Goal: Transaction & Acquisition: Purchase product/service

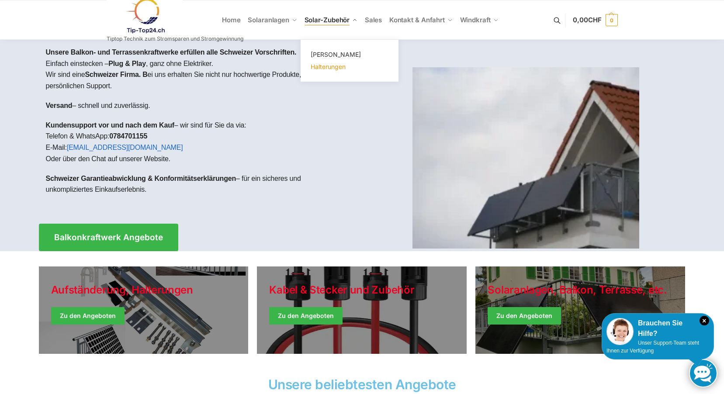
click at [330, 66] on span "Halterungen" at bounding box center [328, 66] width 35 height 7
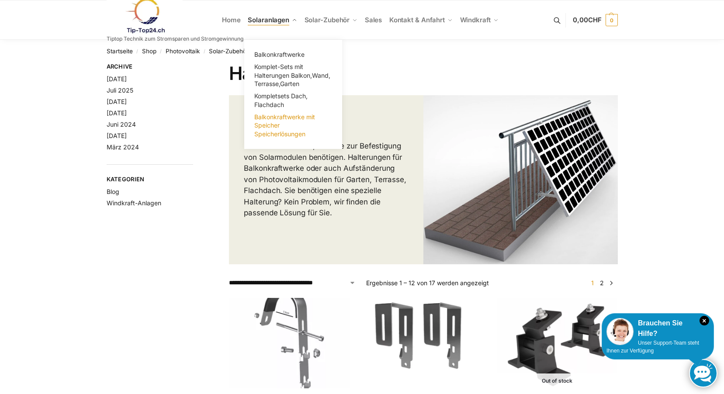
click at [281, 126] on link "Balkonkraftwerke mit Speicher Speicherlösungen" at bounding box center [293, 125] width 87 height 29
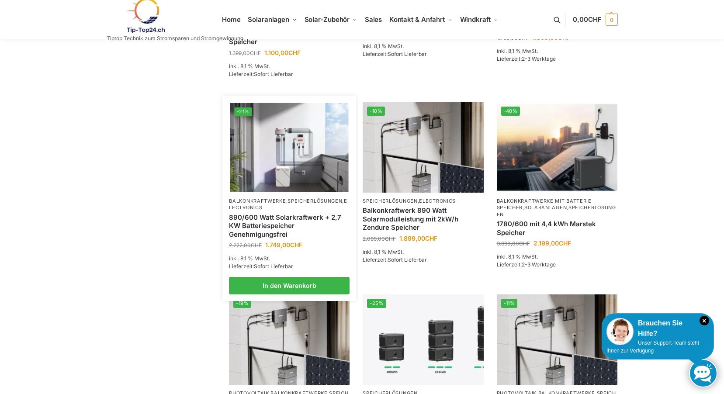
scroll to position [175, 0]
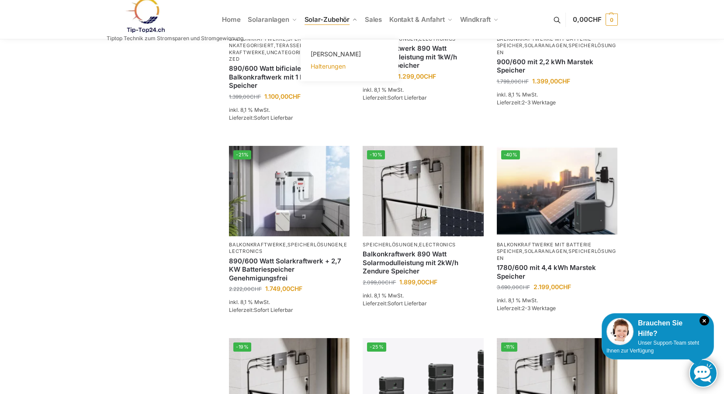
click at [330, 66] on span "Halterungen" at bounding box center [328, 65] width 35 height 7
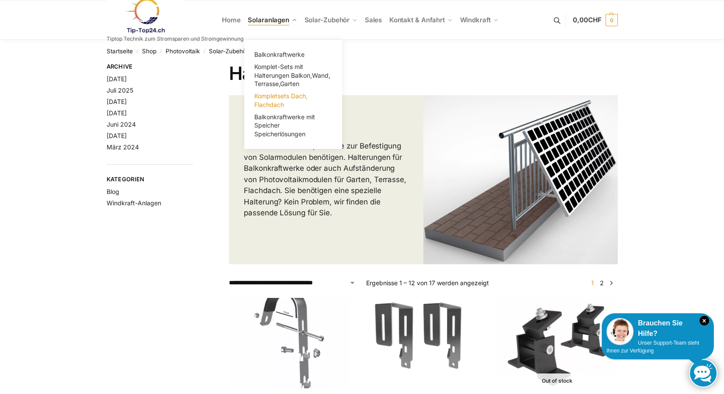
click at [278, 101] on span "Kompletsets Dach, Flachdach" at bounding box center [280, 100] width 53 height 16
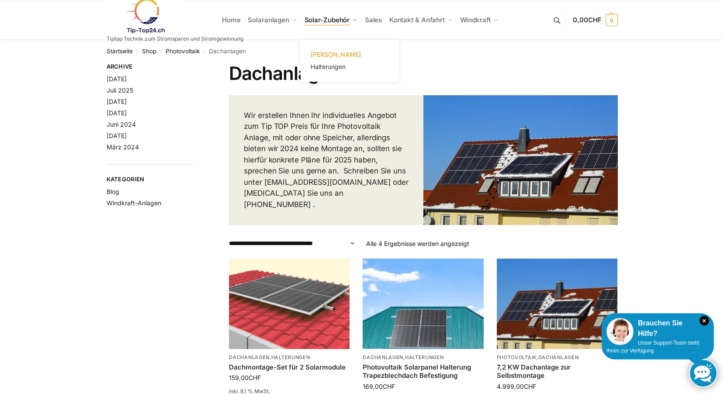
click at [330, 54] on span "[PERSON_NAME]" at bounding box center [336, 54] width 50 height 7
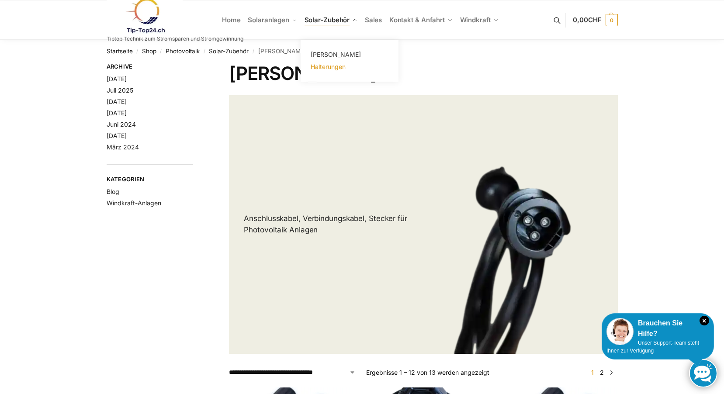
click at [333, 67] on span "Halterungen" at bounding box center [328, 66] width 35 height 7
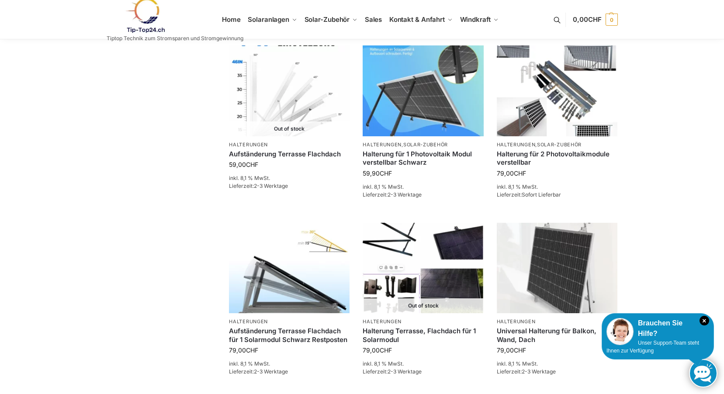
scroll to position [656, 0]
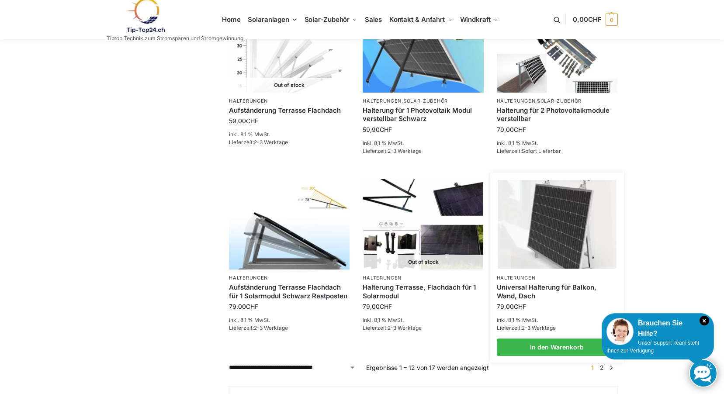
click at [564, 230] on img at bounding box center [557, 224] width 118 height 89
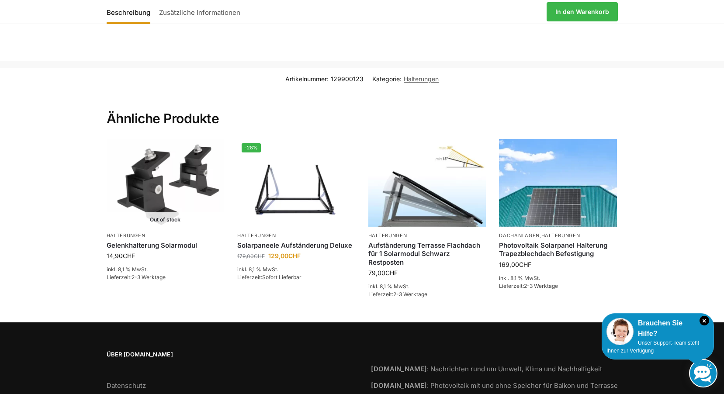
scroll to position [587, 0]
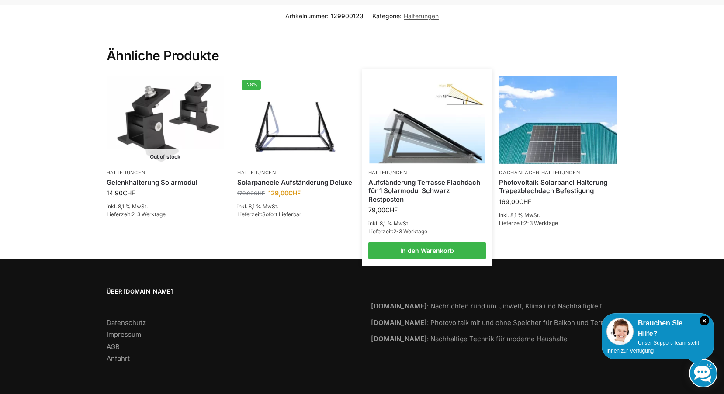
click at [440, 146] on img at bounding box center [427, 120] width 116 height 87
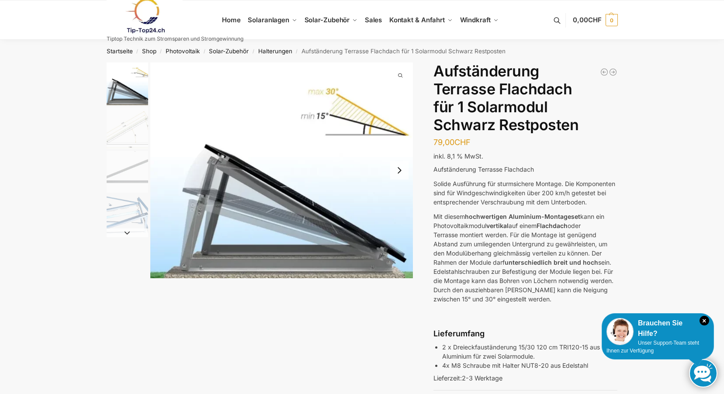
click at [397, 170] on button "Next slide" at bounding box center [399, 170] width 18 height 18
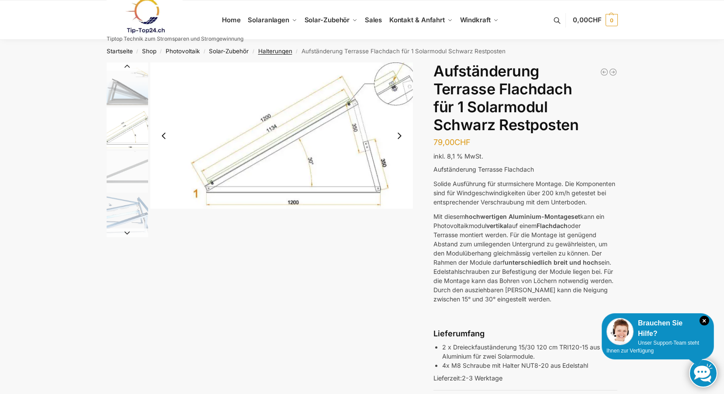
click at [278, 49] on link "Halterungen" at bounding box center [275, 51] width 34 height 7
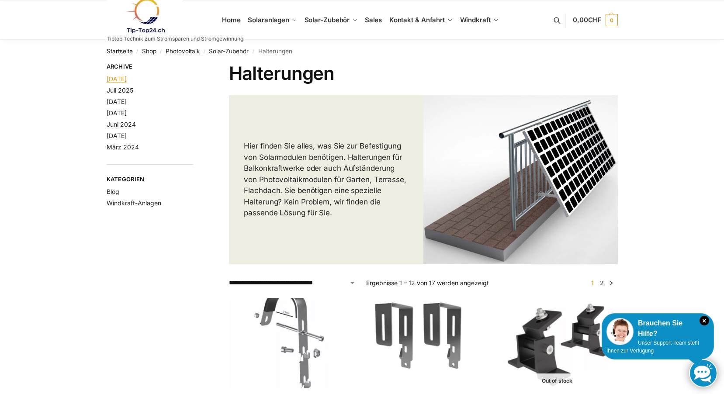
click at [125, 80] on link "[DATE]" at bounding box center [117, 78] width 20 height 7
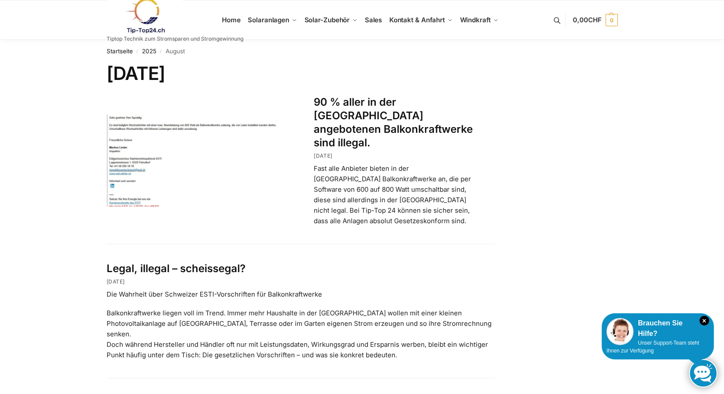
click at [236, 21] on link at bounding box center [175, 15] width 137 height 35
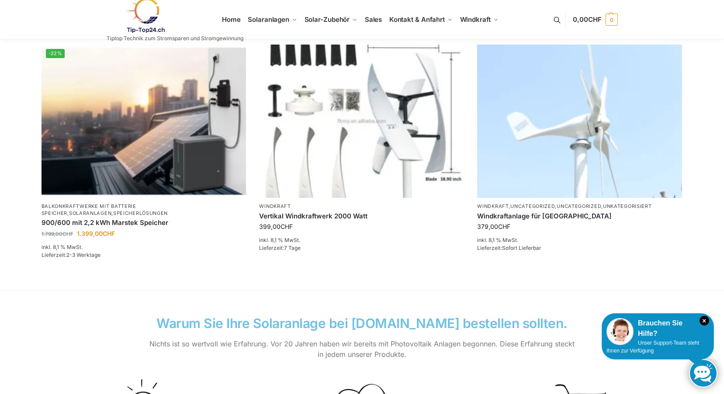
scroll to position [481, 0]
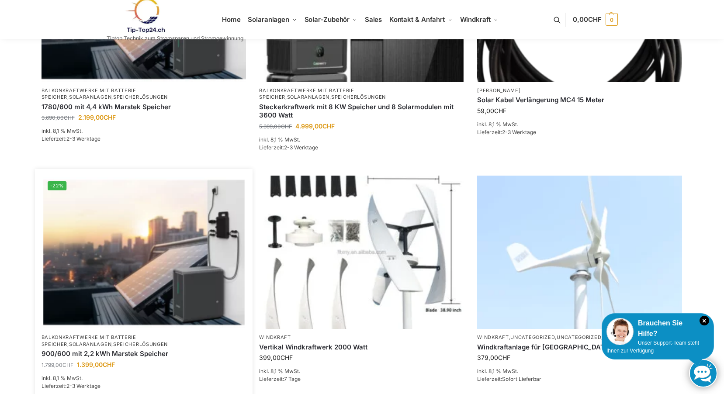
click at [151, 234] on img at bounding box center [143, 252] width 201 height 151
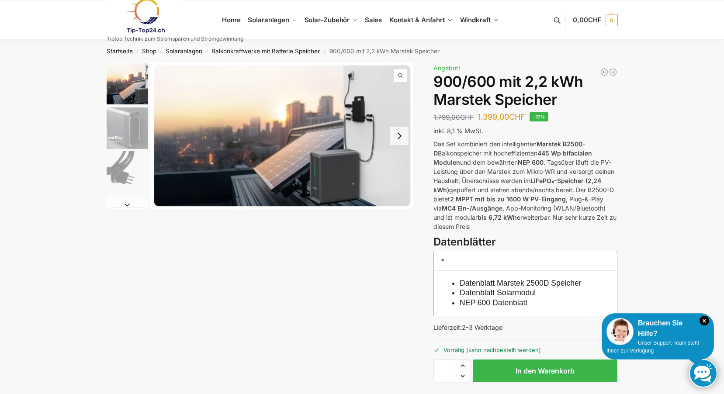
click at [398, 132] on button "Next slide" at bounding box center [399, 136] width 18 height 18
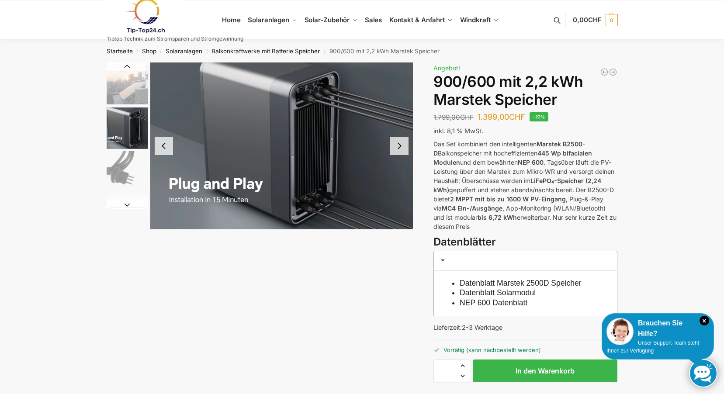
click at [394, 144] on button "Next slide" at bounding box center [399, 146] width 18 height 18
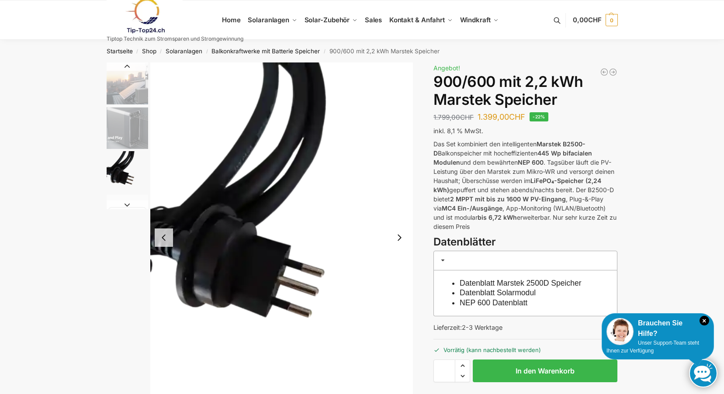
click at [399, 233] on button "Next slide" at bounding box center [399, 238] width 18 height 18
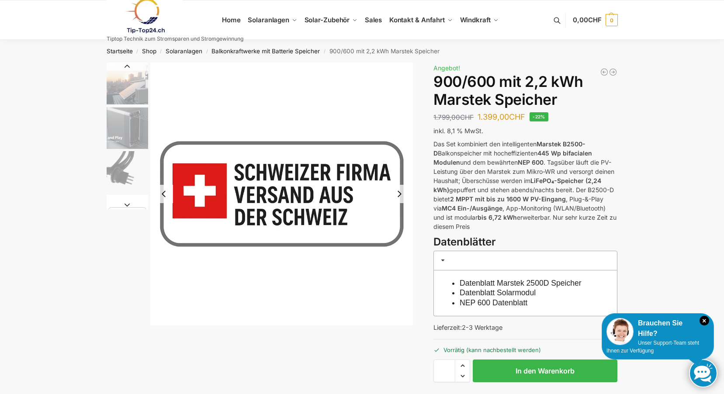
click at [399, 191] on button "Next slide" at bounding box center [399, 194] width 18 height 18
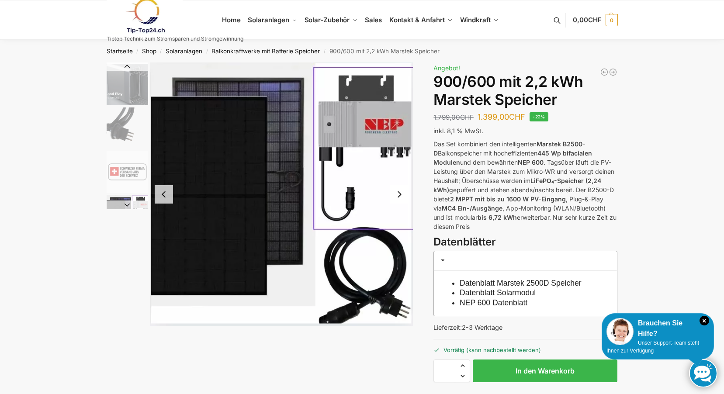
click at [399, 191] on button "Next slide" at bounding box center [399, 194] width 18 height 18
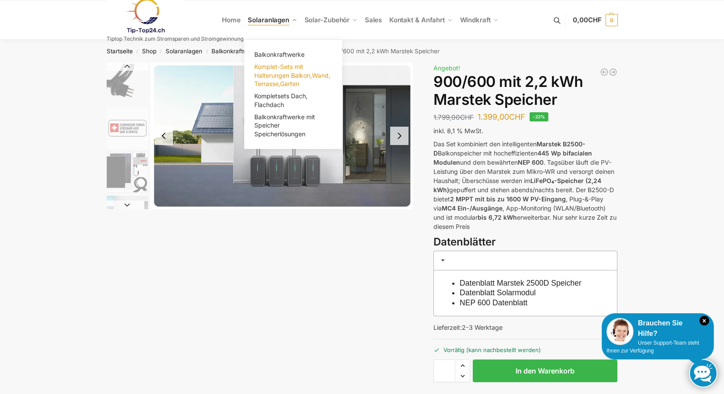
click at [282, 70] on span "Komplet-Sets mit Halterungen Balkon,Wand, Terrasse,Garten" at bounding box center [292, 75] width 76 height 24
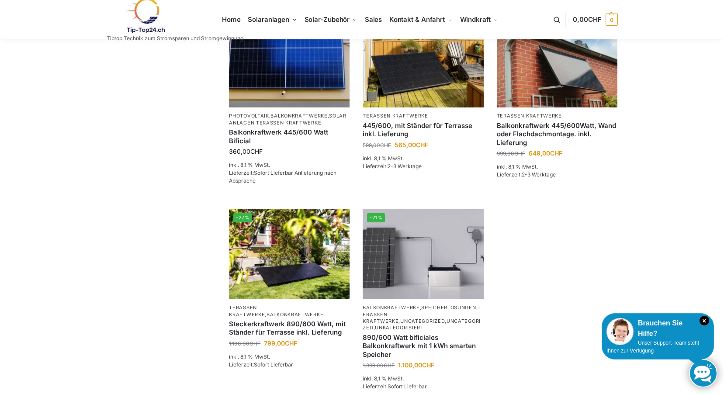
scroll to position [131, 0]
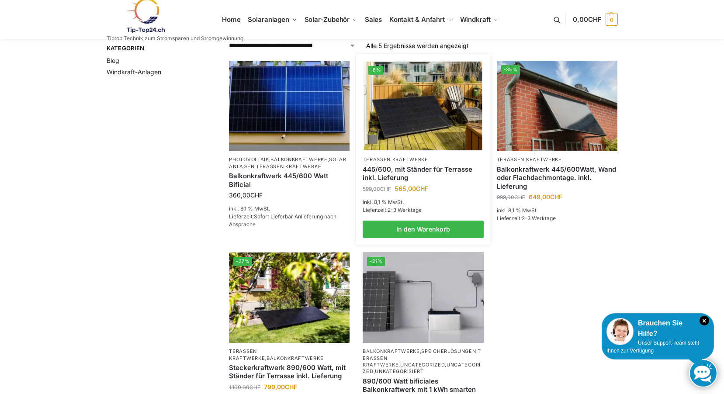
click at [402, 100] on img at bounding box center [423, 106] width 118 height 89
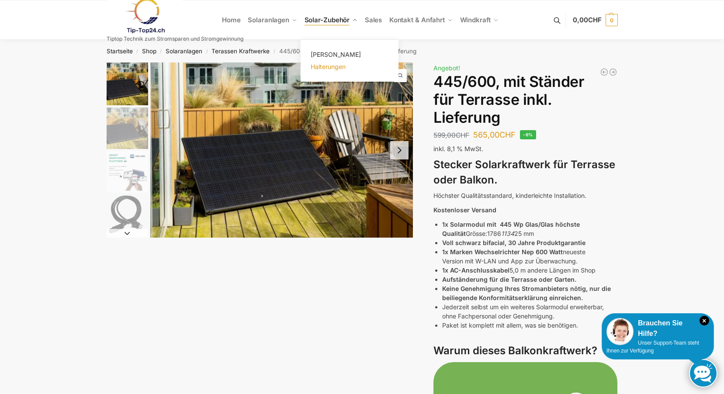
click at [326, 67] on span "Halterungen" at bounding box center [328, 66] width 35 height 7
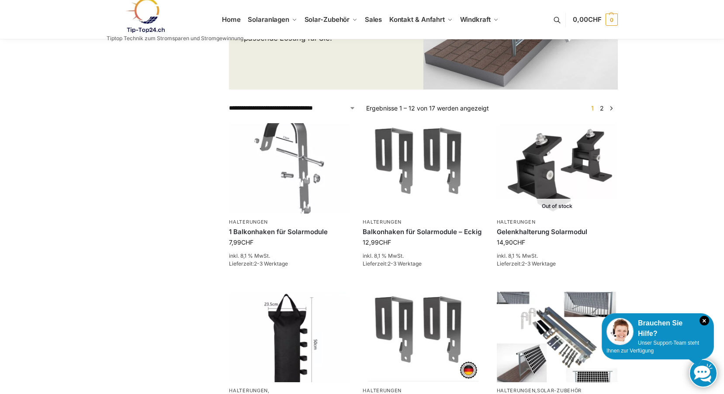
scroll to position [131, 0]
